Goal: Obtain resource: Download file/media

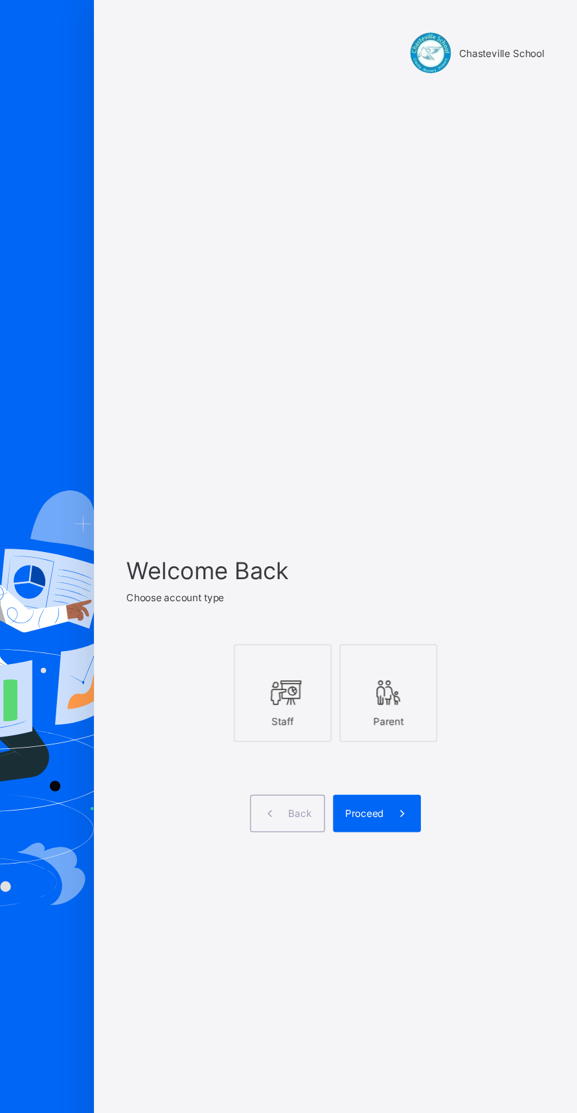
click at [352, 563] on icon at bounding box center [342, 551] width 27 height 23
click at [422, 663] on div "Proceed" at bounding box center [418, 648] width 70 height 30
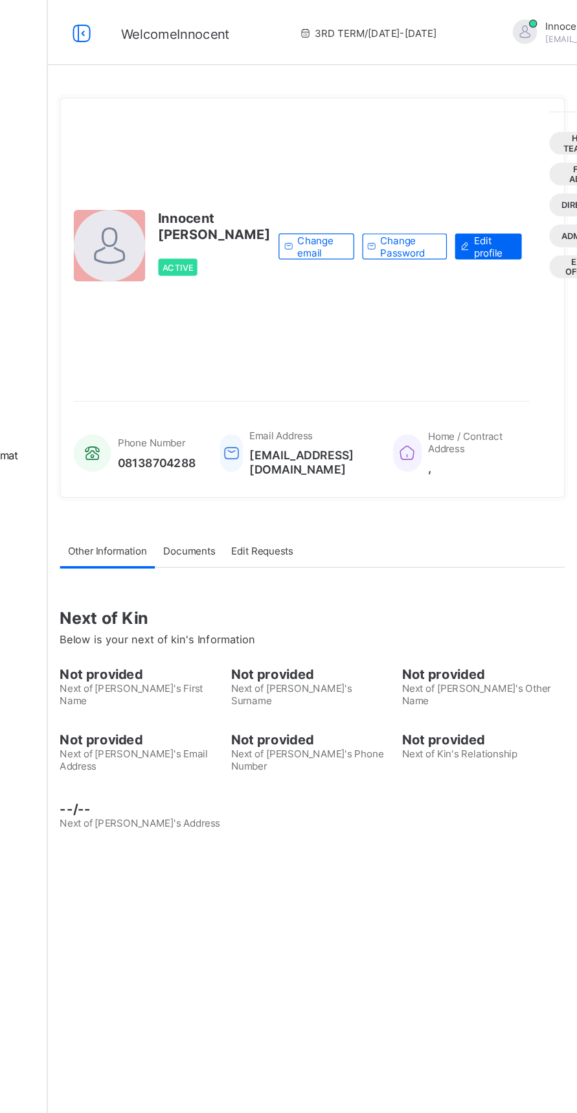
click at [195, 28] on div at bounding box center [182, 26] width 41 height 21
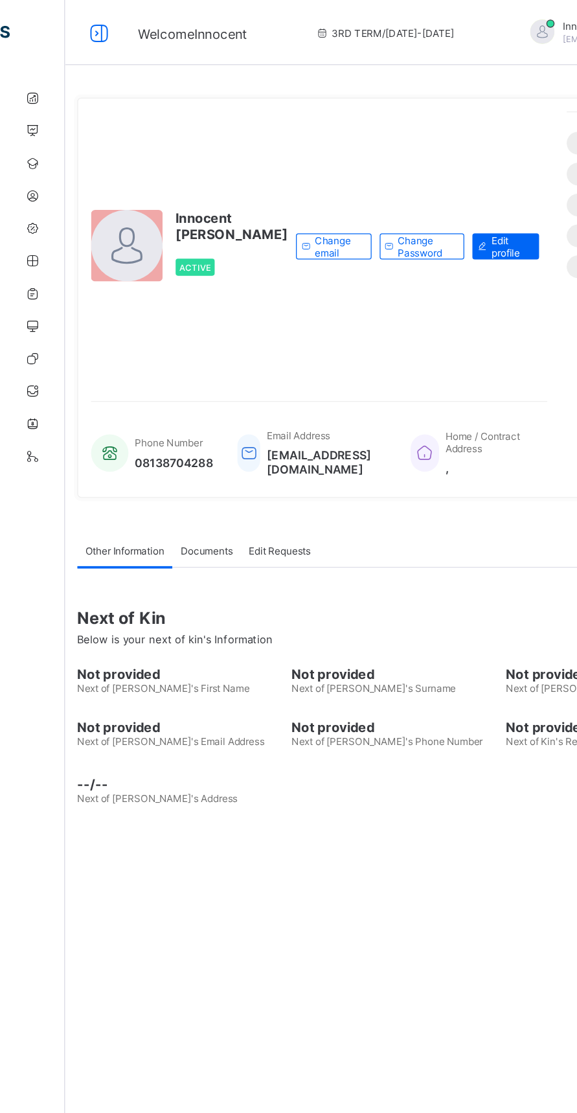
click at [78, 24] on icon at bounding box center [79, 26] width 22 height 19
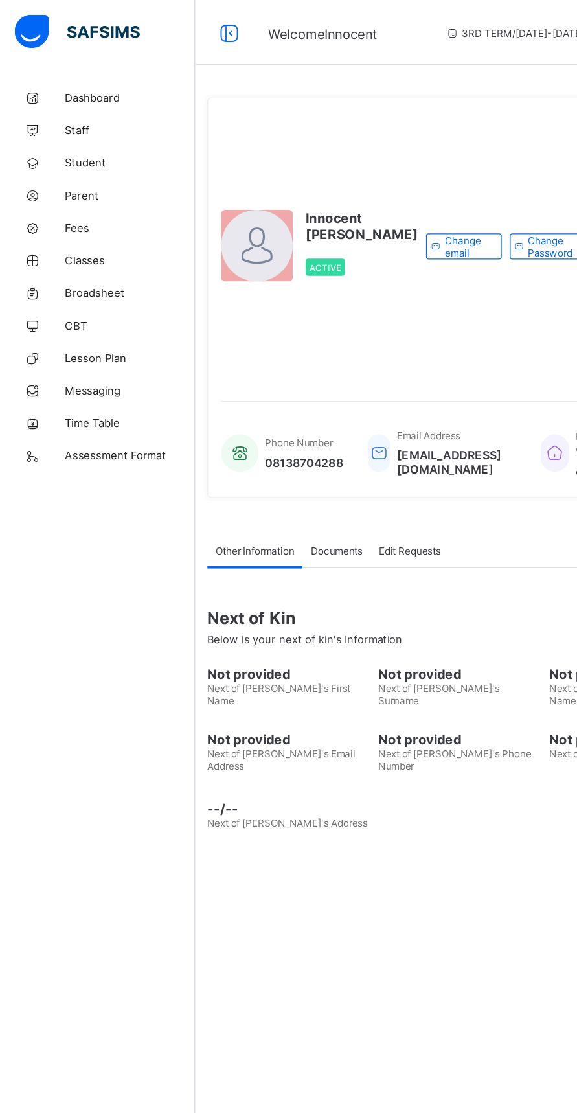
click at [89, 233] on span "Broadsheet" at bounding box center [104, 233] width 104 height 10
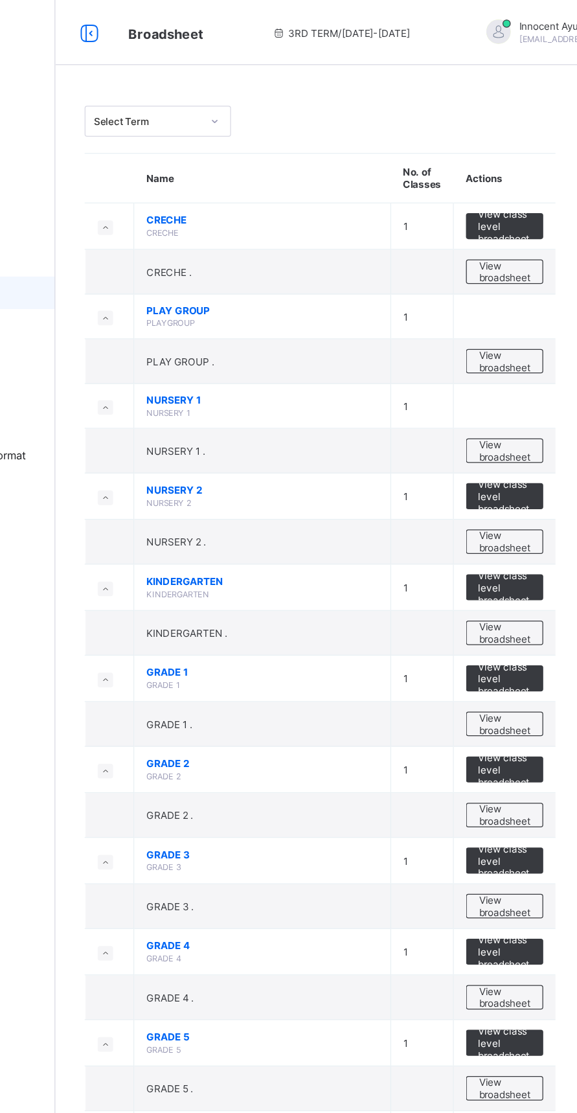
click at [518, 639] on span "View broadsheet" at bounding box center [513, 648] width 41 height 19
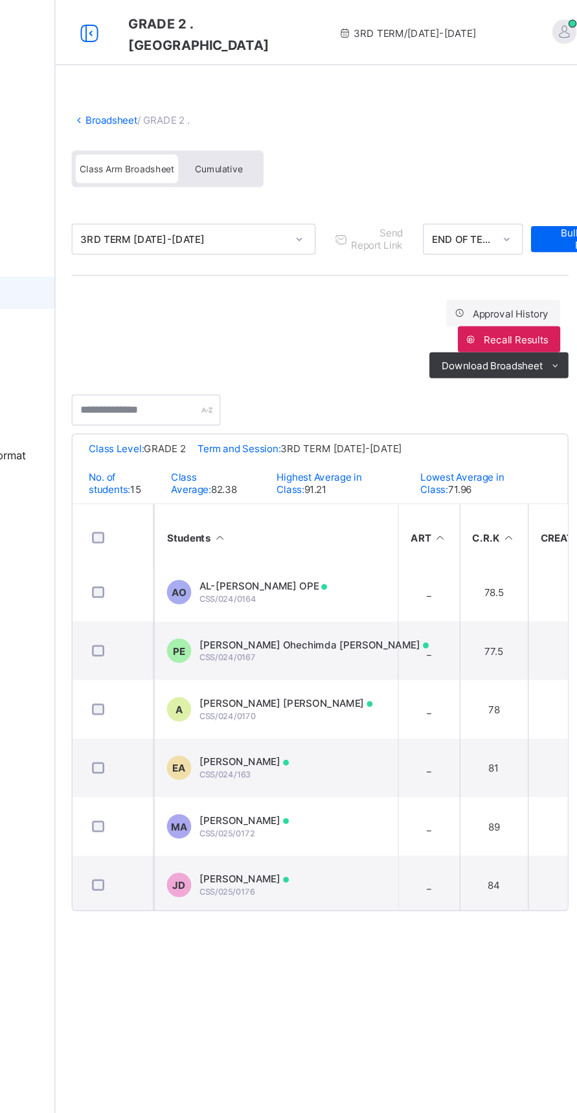
scroll to position [428, 0]
click at [312, 649] on span "[PERSON_NAME]" at bounding box center [305, 652] width 71 height 10
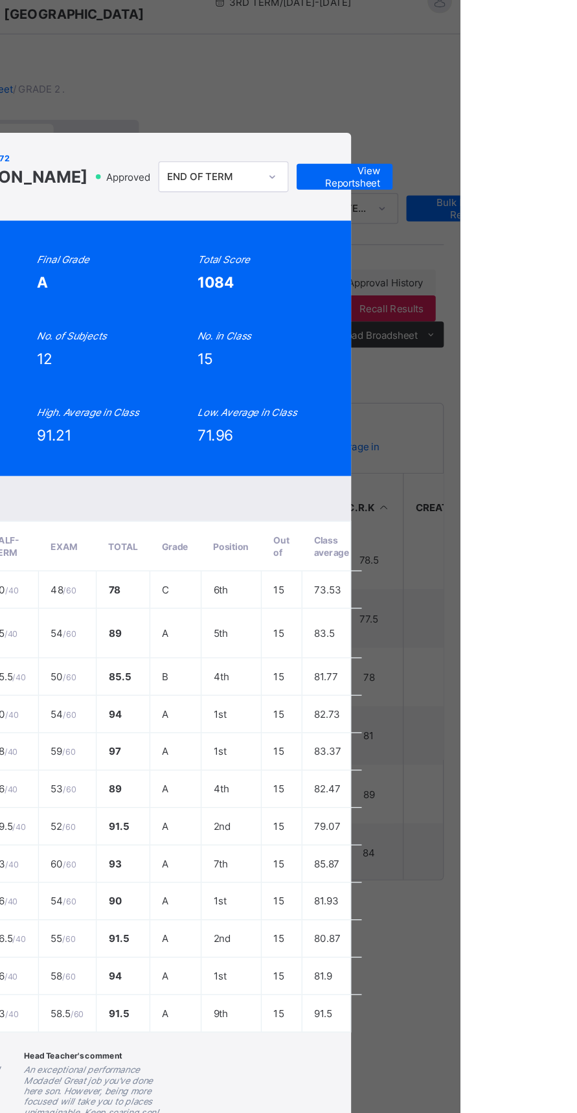
click at [514, 175] on span "View Reportsheet" at bounding box center [485, 164] width 57 height 19
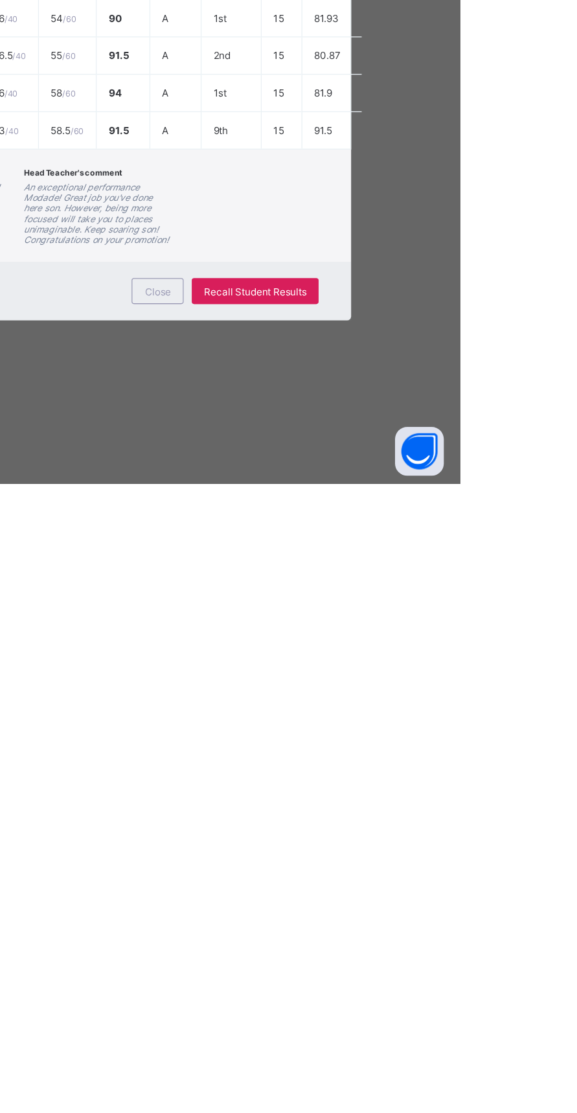
scroll to position [0, 0]
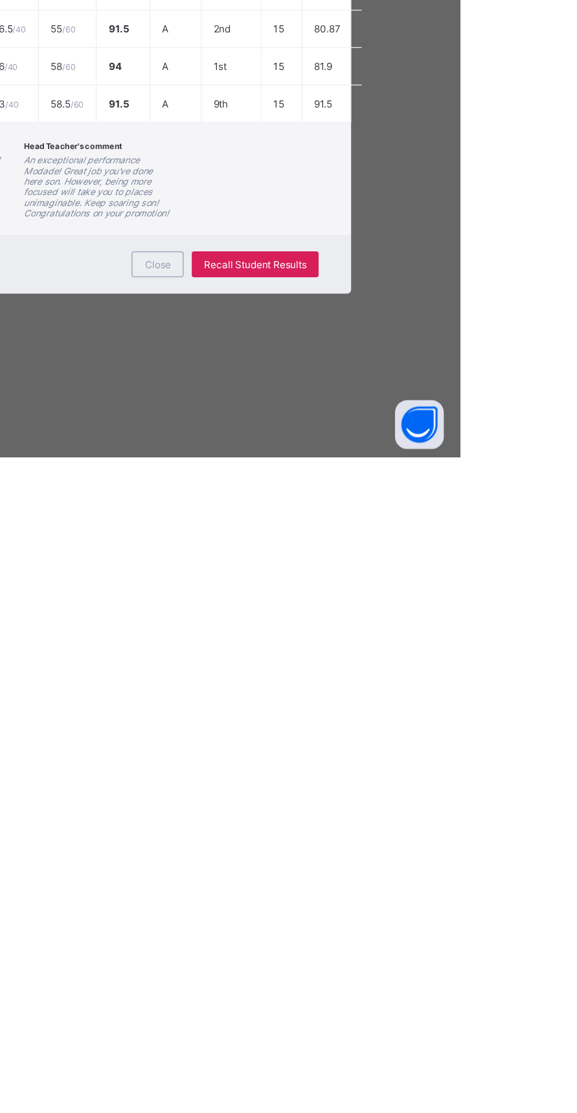
click at [347, 965] on span "Close" at bounding box center [336, 960] width 21 height 10
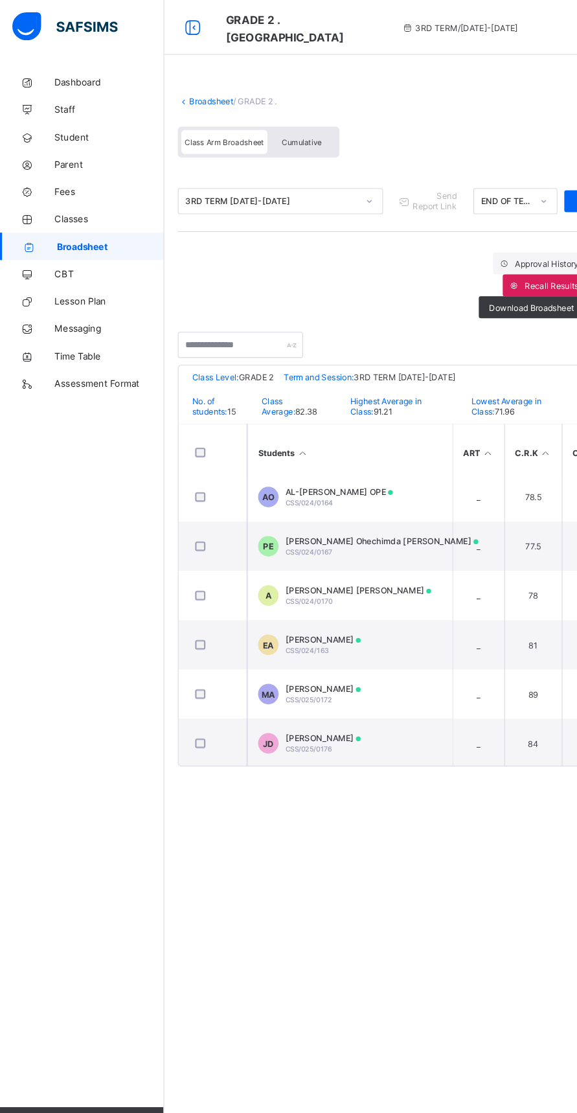
click at [108, 235] on span "Broadsheet" at bounding box center [105, 233] width 102 height 10
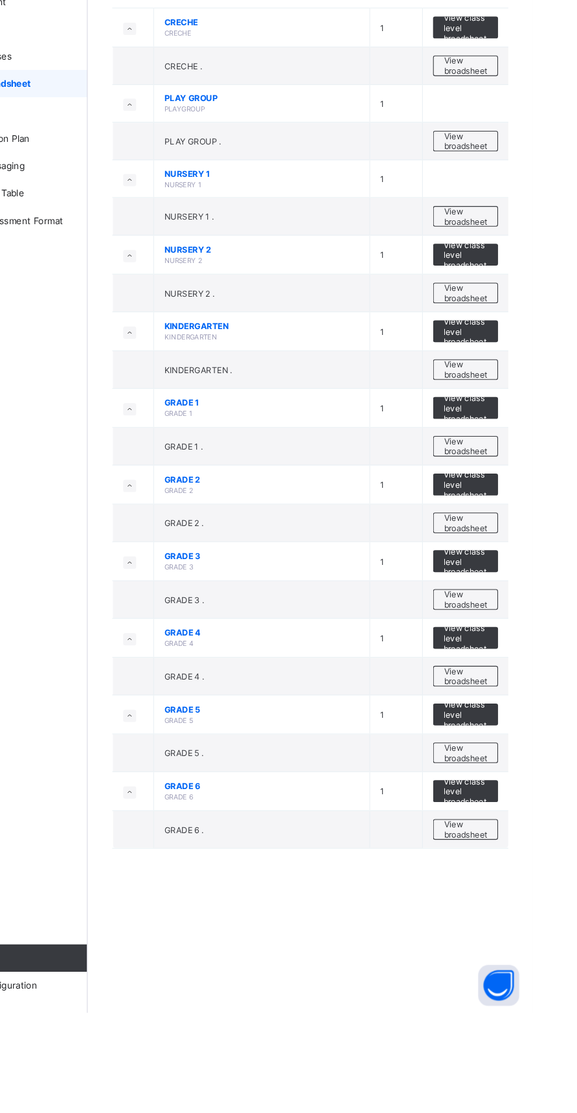
click at [517, 788] on span "View broadsheet" at bounding box center [513, 794] width 41 height 19
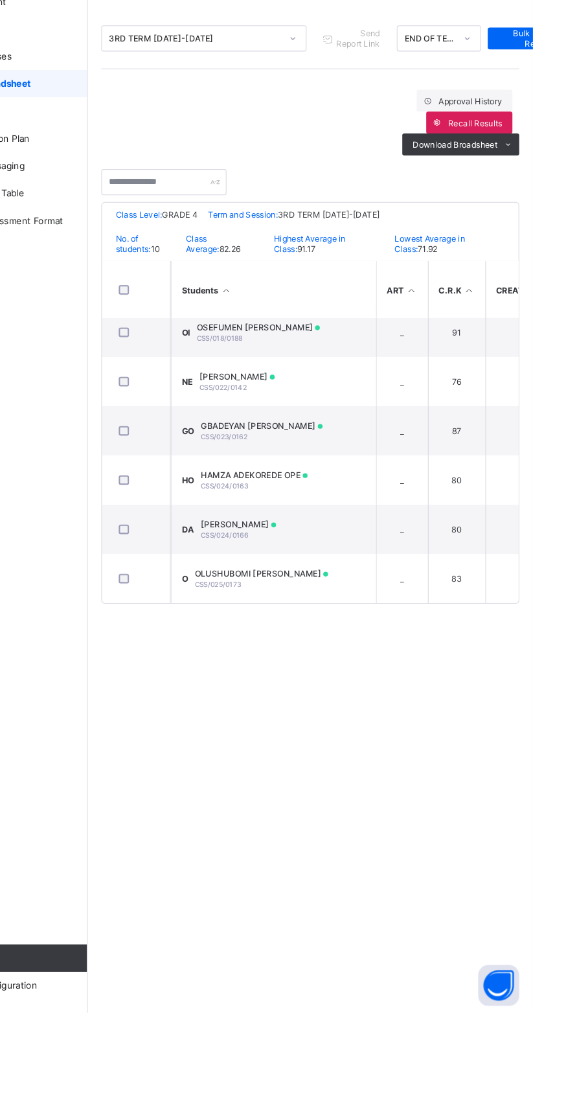
scroll to position [201, 0]
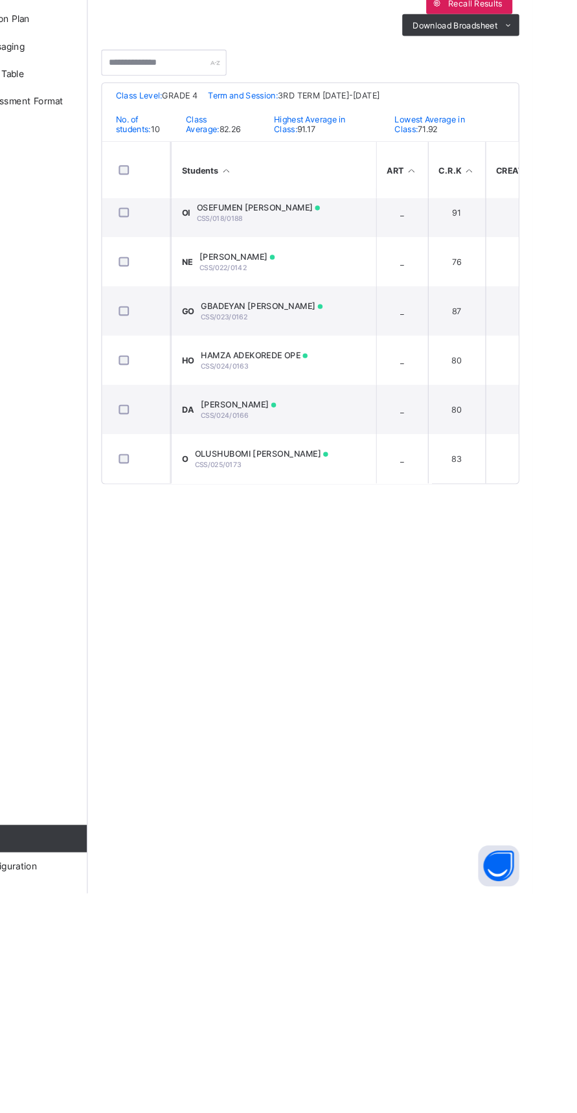
click at [367, 692] on span "OLUSHUBOMI [PERSON_NAME]" at bounding box center [320, 697] width 126 height 10
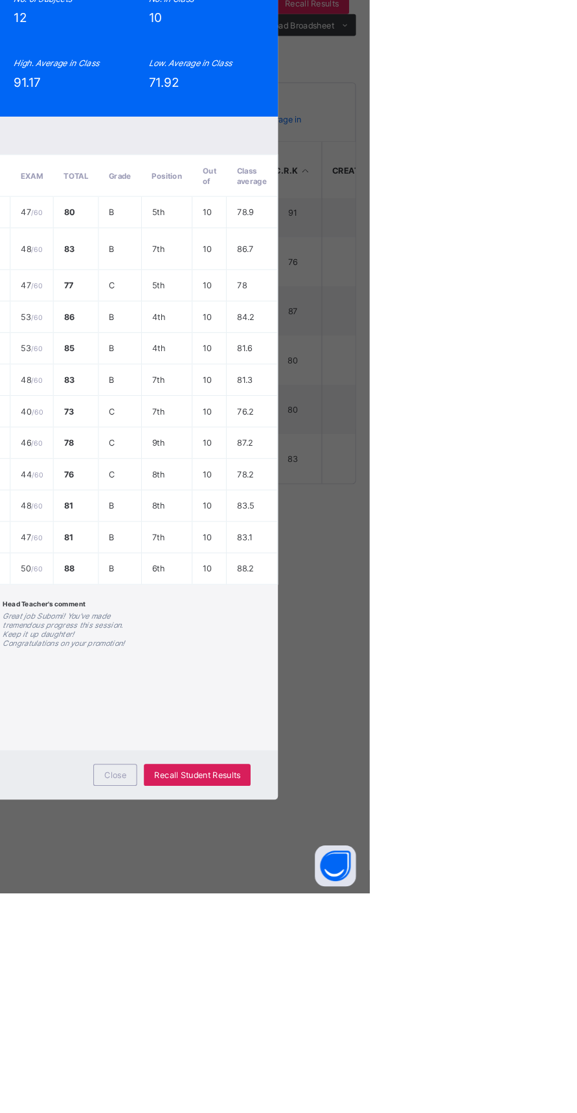
click at [468, 141] on span "View Reportsheet" at bounding box center [439, 131] width 57 height 19
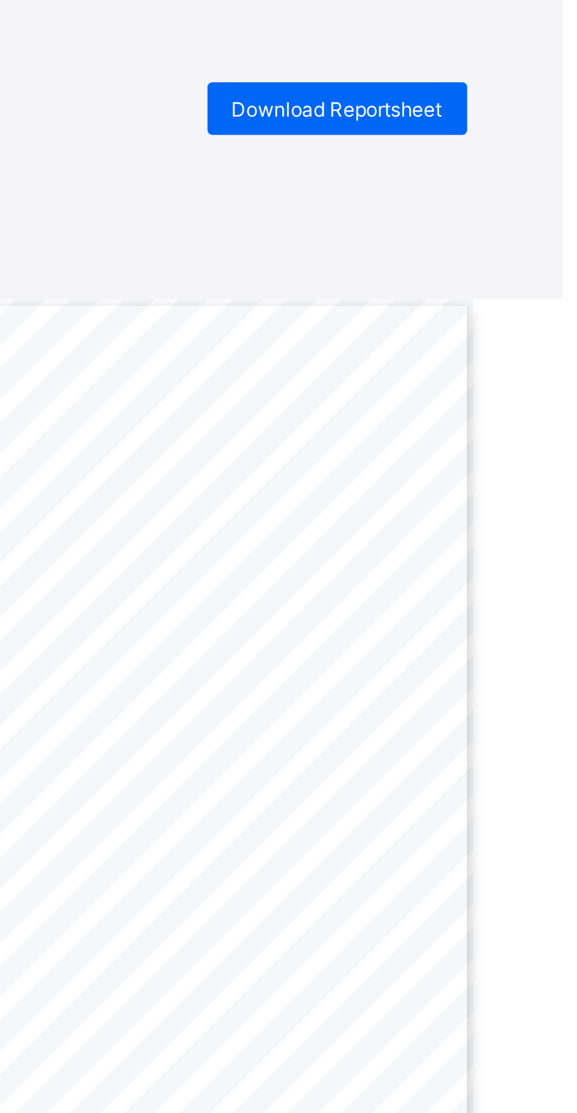
click at [494, 37] on div "Download Reportsheet" at bounding box center [488, 42] width 102 height 21
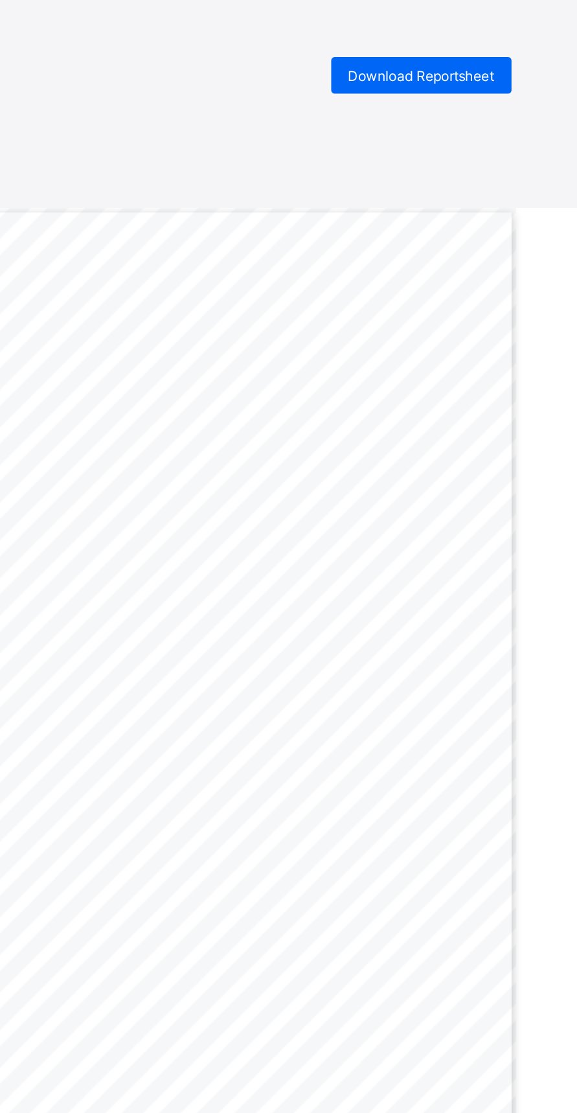
click at [490, 35] on div "Download Reportsheet" at bounding box center [488, 42] width 102 height 21
